Goal: Task Accomplishment & Management: Use online tool/utility

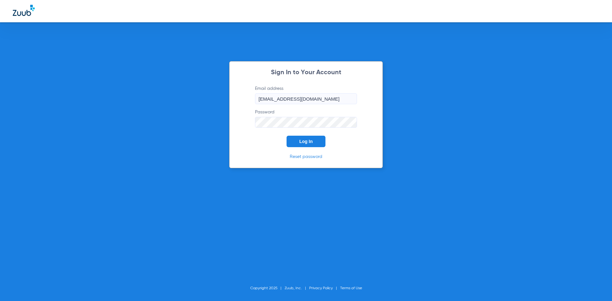
click at [316, 139] on button "Log In" at bounding box center [306, 141] width 39 height 11
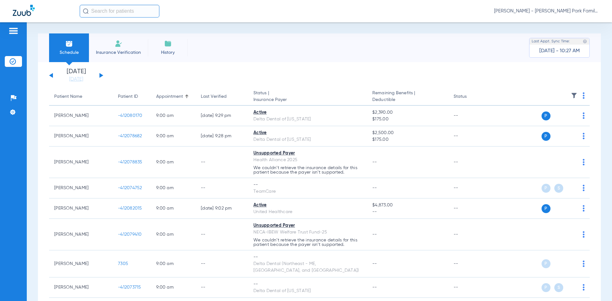
click at [99, 76] on div "[DATE] [DATE] [DATE] [DATE] [DATE] [DATE] [DATE] [DATE] [DATE] [DATE] [DATE] [D…" at bounding box center [76, 76] width 54 height 14
click at [101, 75] on button at bounding box center [101, 75] width 4 height 5
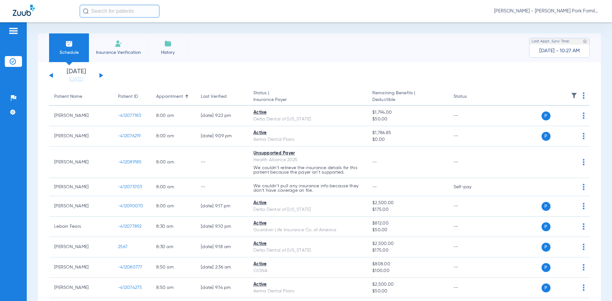
click at [571, 96] on img at bounding box center [574, 95] width 6 height 6
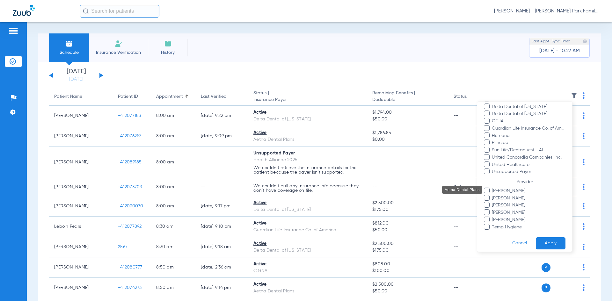
scroll to position [140, 0]
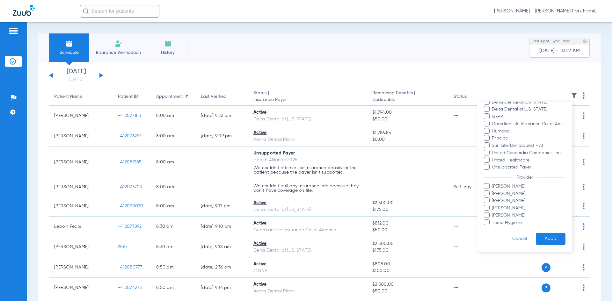
click at [487, 215] on span at bounding box center [487, 215] width 6 height 6
click at [493, 220] on input "[PERSON_NAME]" at bounding box center [493, 220] width 0 height 0
click at [552, 239] on button "Apply" at bounding box center [551, 239] width 30 height 12
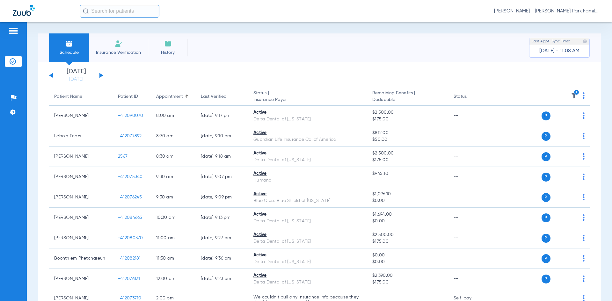
click at [100, 75] on button at bounding box center [101, 75] width 4 height 5
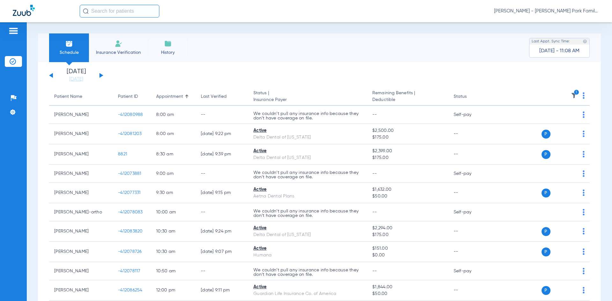
click at [571, 95] on img at bounding box center [574, 95] width 6 height 6
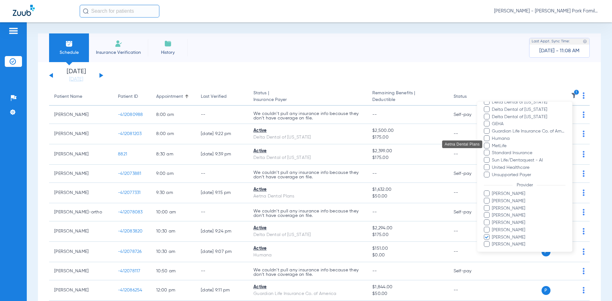
scroll to position [147, 0]
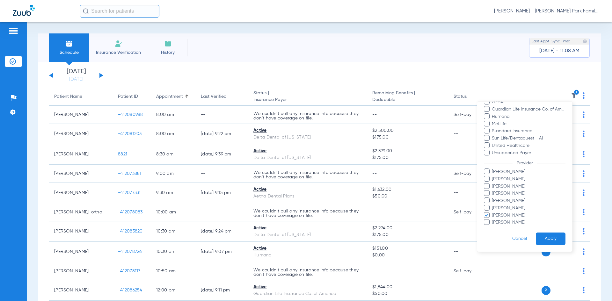
click at [487, 179] on span at bounding box center [487, 179] width 6 height 6
click at [493, 184] on input "[PERSON_NAME]" at bounding box center [493, 184] width 0 height 0
click at [538, 234] on button "Apply" at bounding box center [551, 239] width 30 height 12
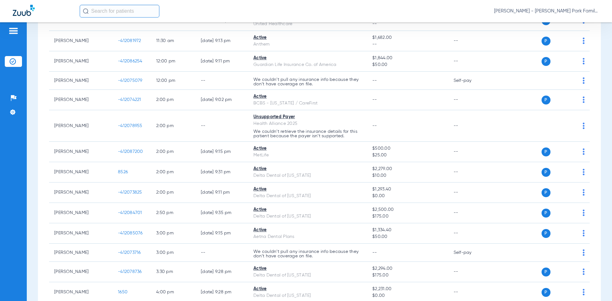
scroll to position [294, 0]
